Goal: Find specific page/section: Find specific page/section

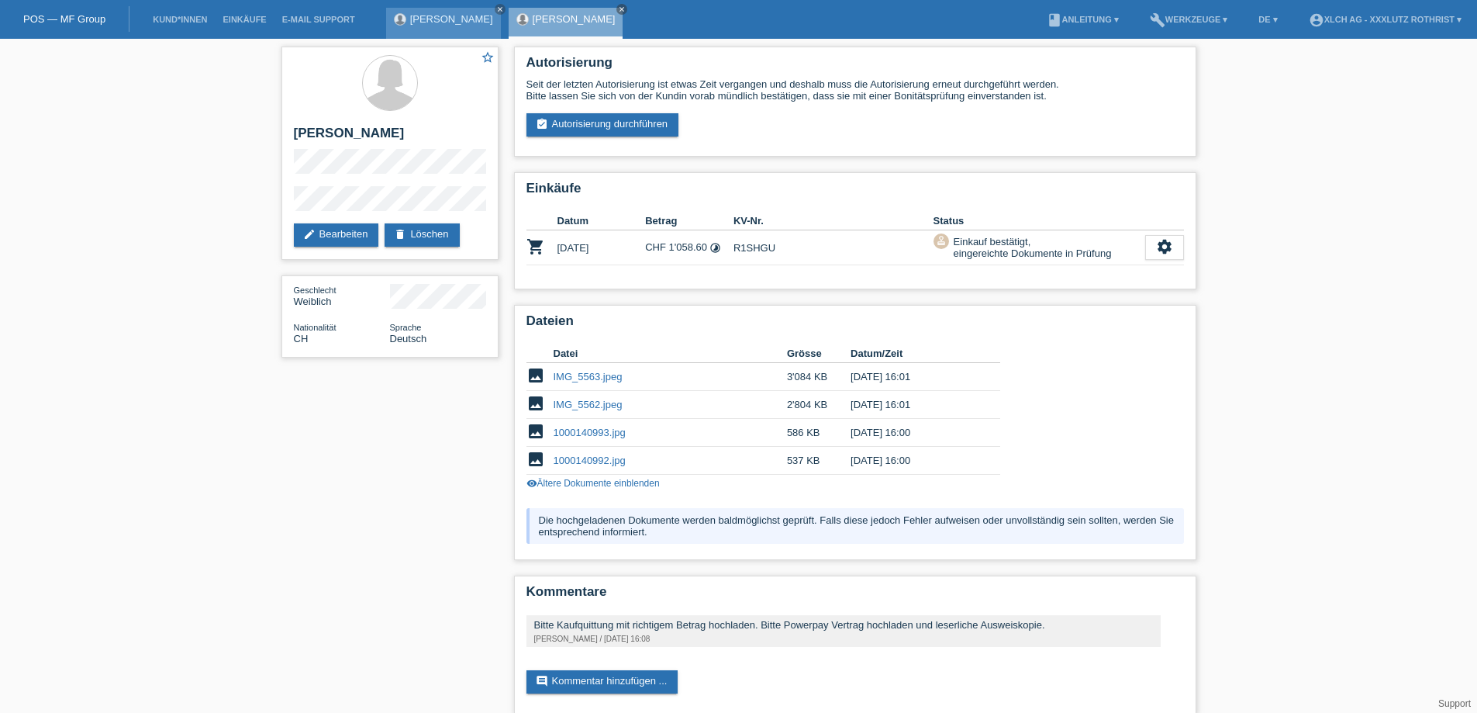
click at [427, 22] on link "[PERSON_NAME]" at bounding box center [451, 19] width 83 height 12
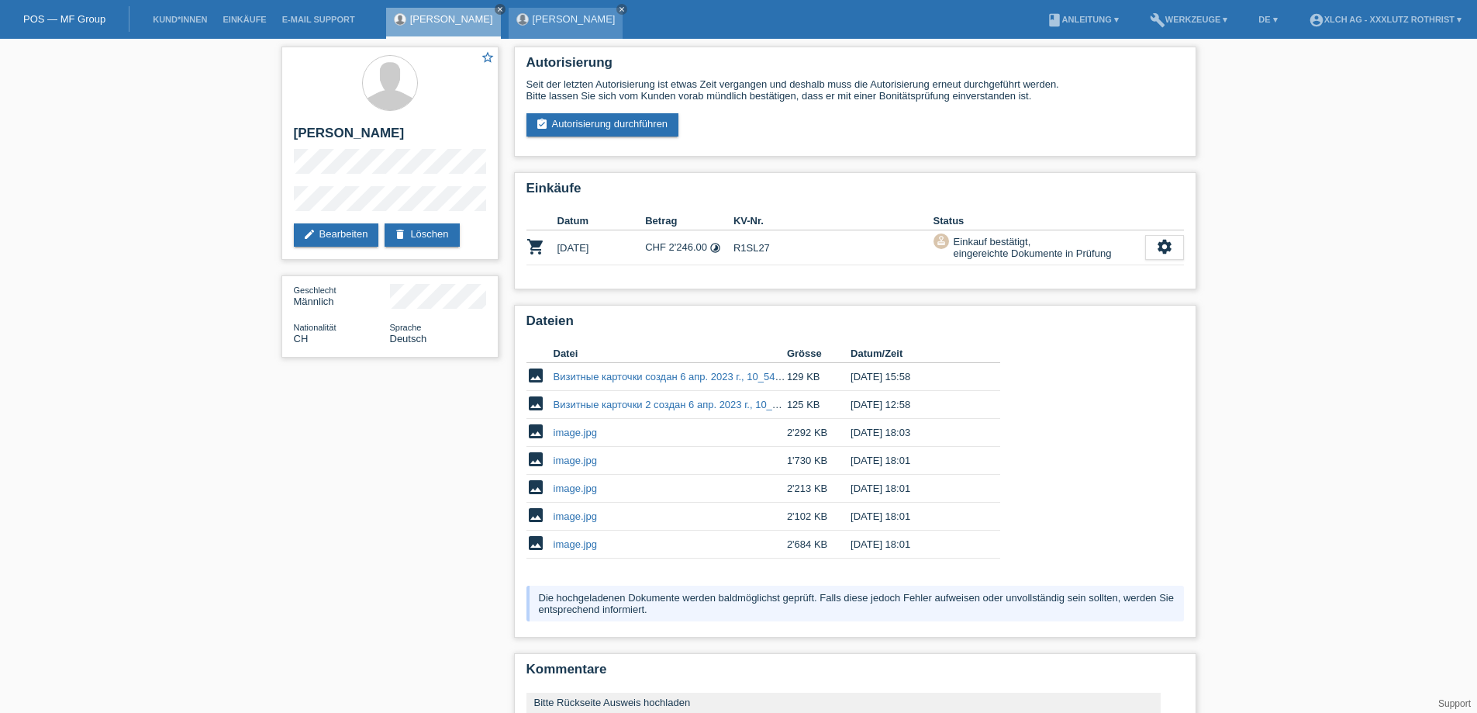
click at [534, 14] on link "[PERSON_NAME]" at bounding box center [574, 19] width 83 height 12
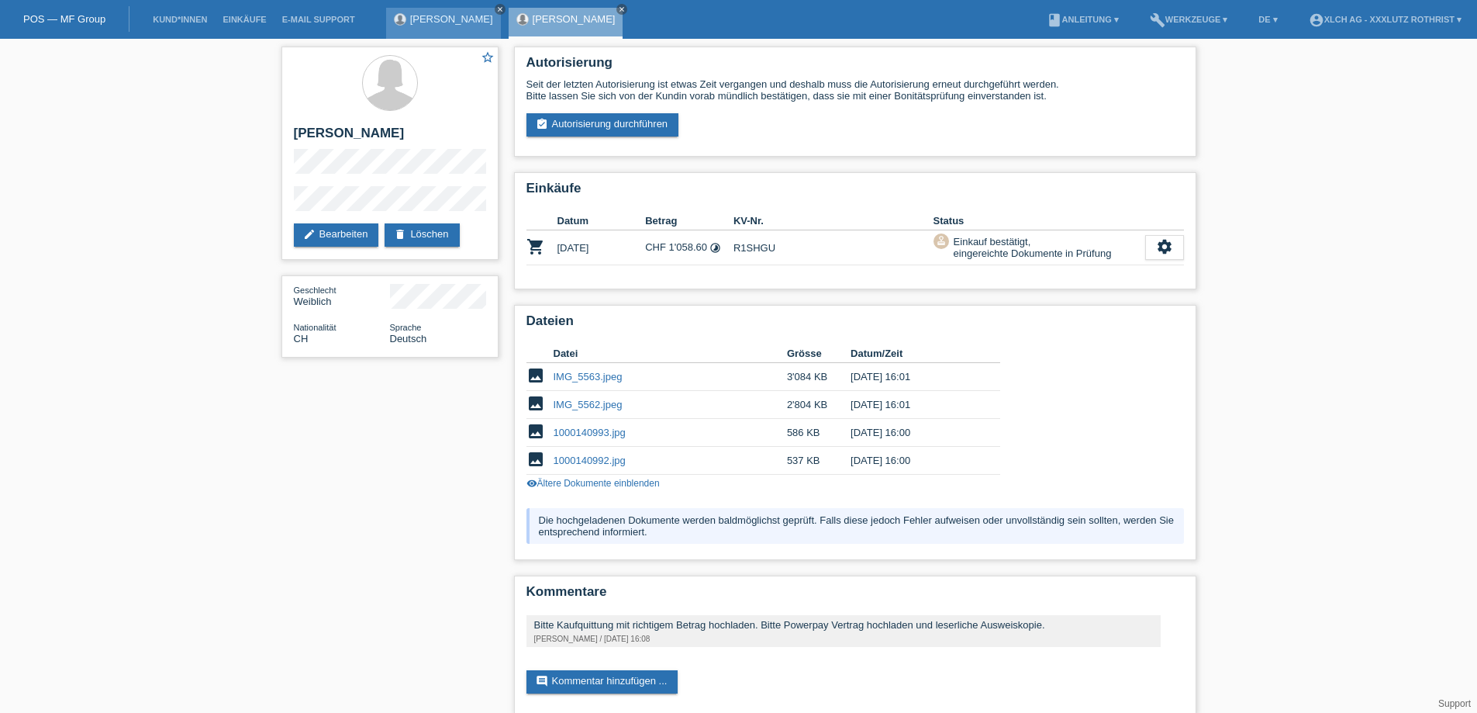
click at [496, 9] on icon "close" at bounding box center [500, 9] width 8 height 8
click at [496, 7] on icon "close" at bounding box center [500, 9] width 8 height 8
